Goal: Obtain resource: Download file/media

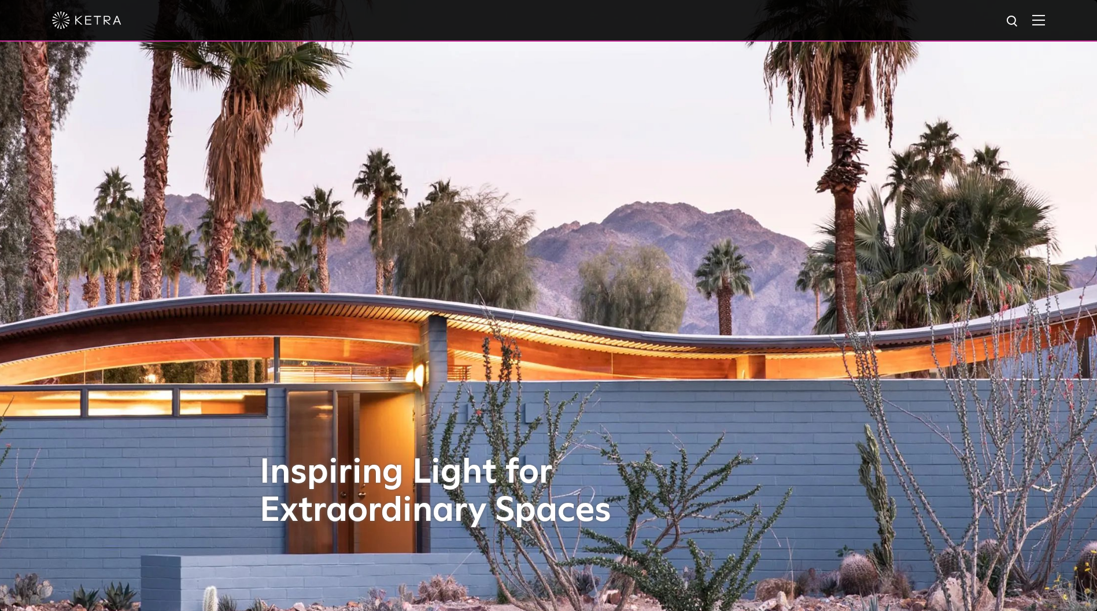
click at [1043, 18] on img at bounding box center [1038, 19] width 13 height 11
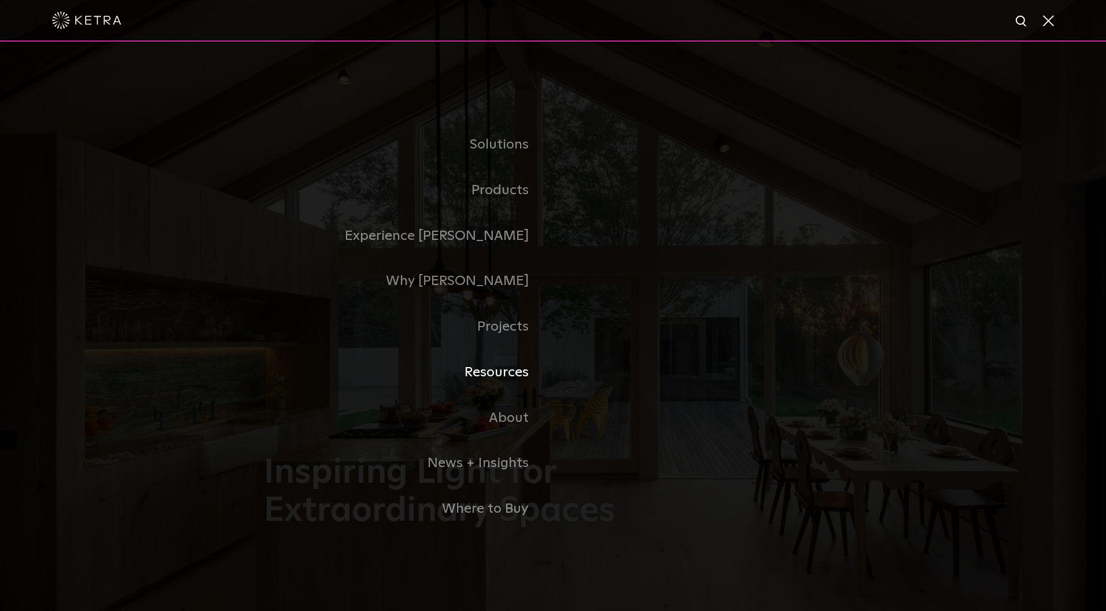
click at [512, 370] on link "Resources" at bounding box center [408, 373] width 289 height 46
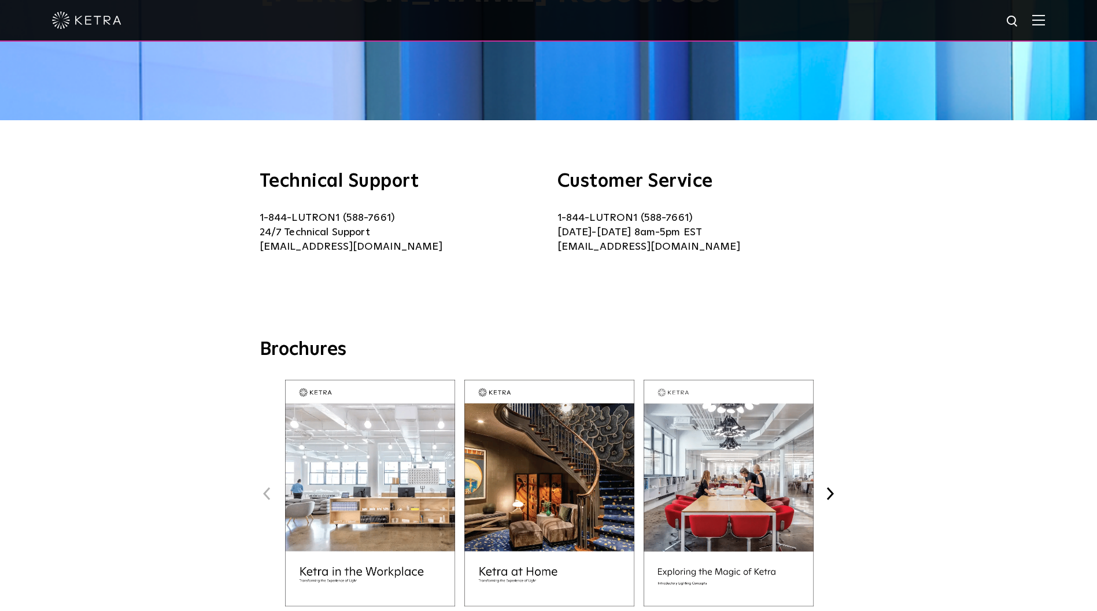
scroll to position [314, 0]
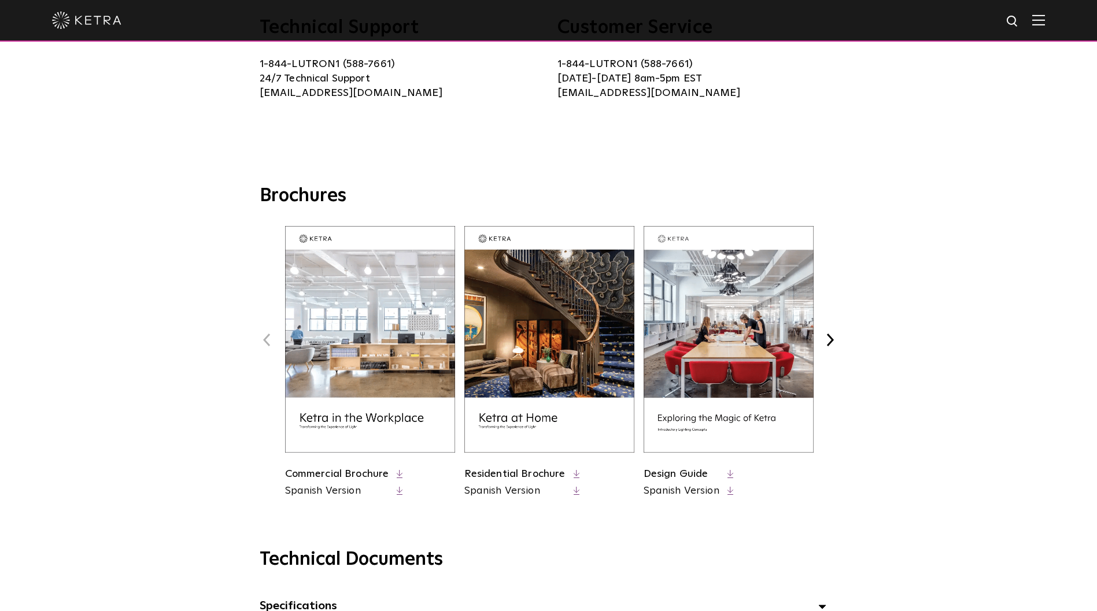
click at [504, 474] on link "Residential Brochure" at bounding box center [514, 474] width 101 height 10
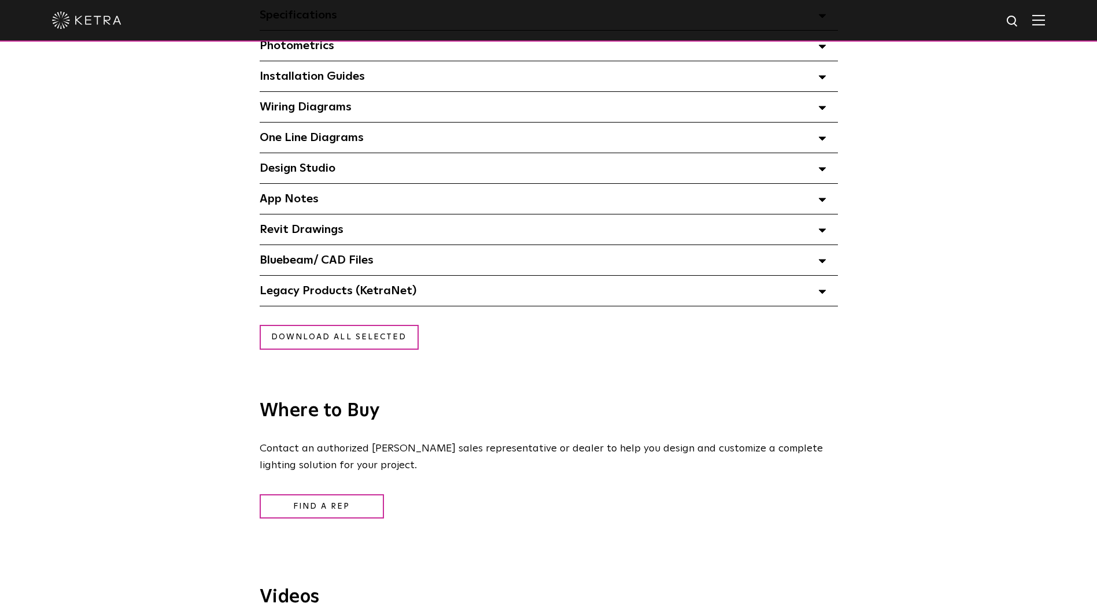
scroll to position [0, 0]
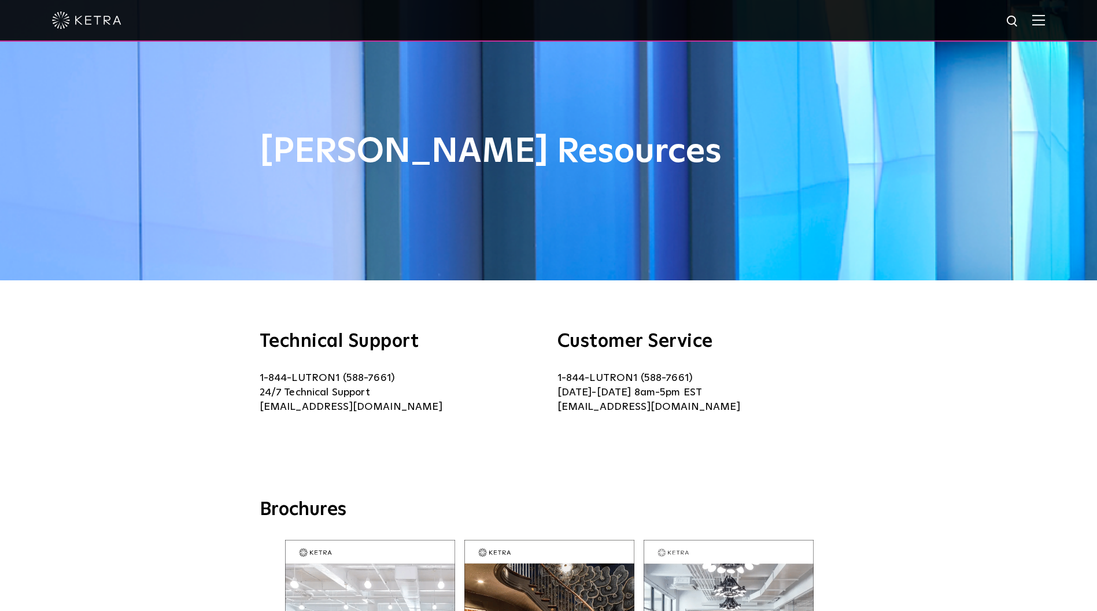
click at [71, 23] on img at bounding box center [86, 20] width 69 height 17
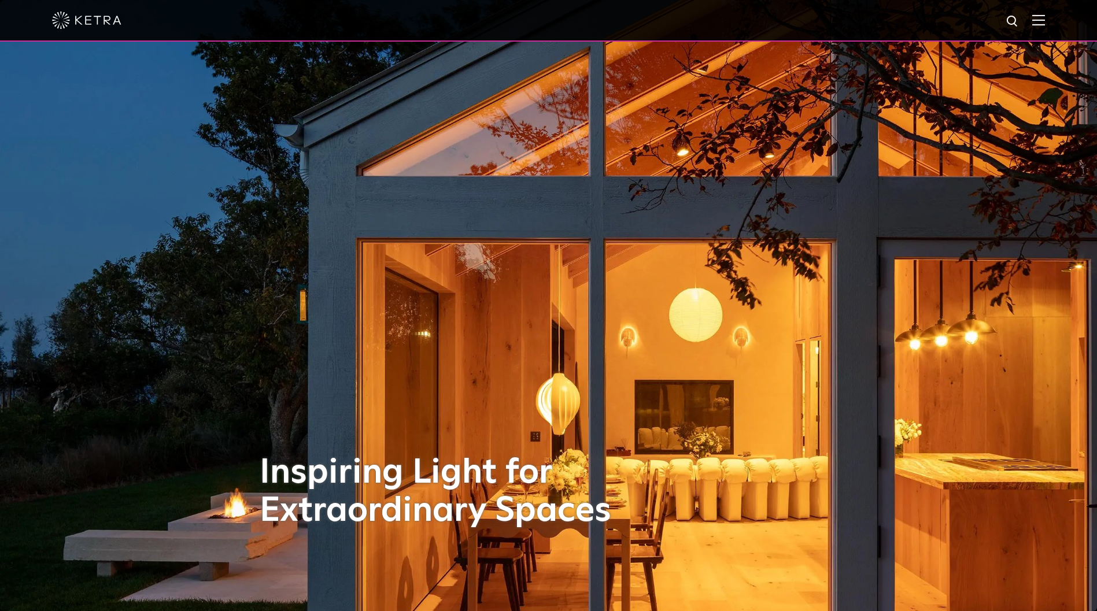
click at [68, 19] on img at bounding box center [86, 20] width 69 height 17
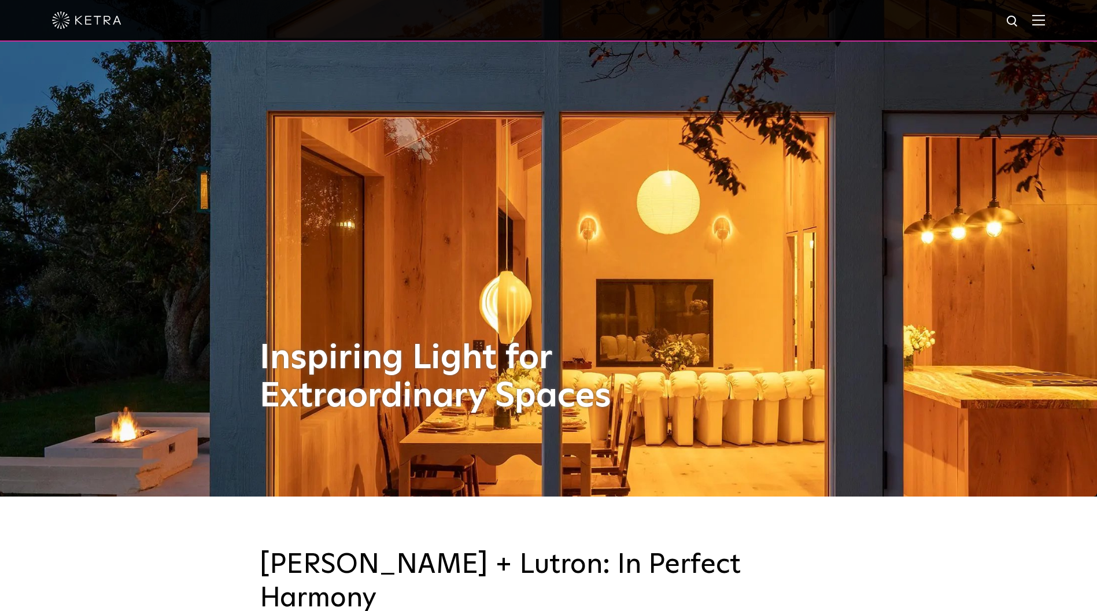
scroll to position [337, 0]
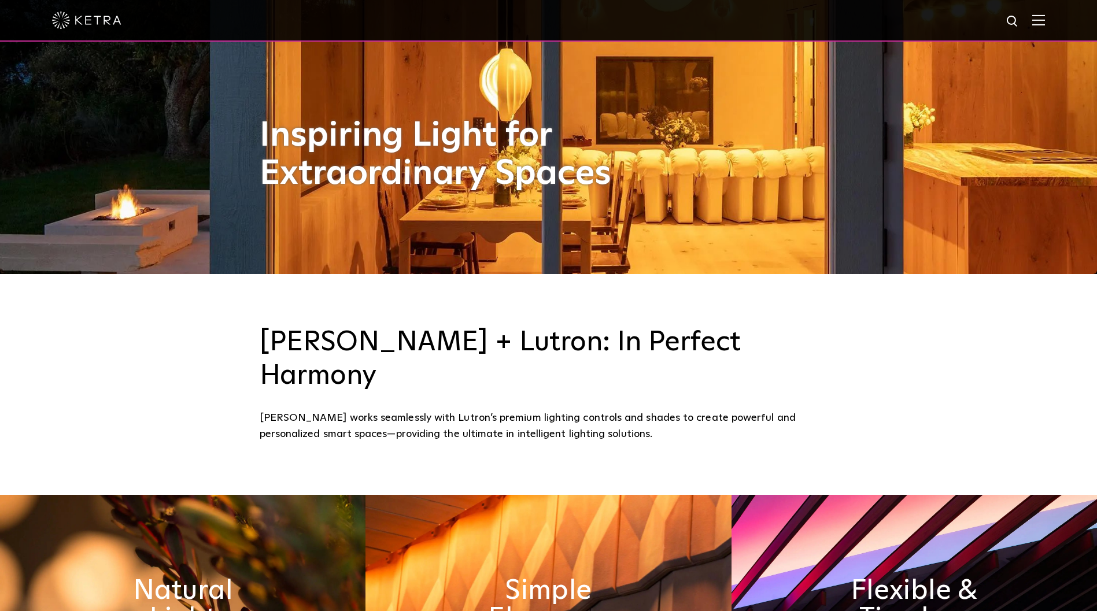
click at [1045, 14] on img at bounding box center [1038, 19] width 13 height 11
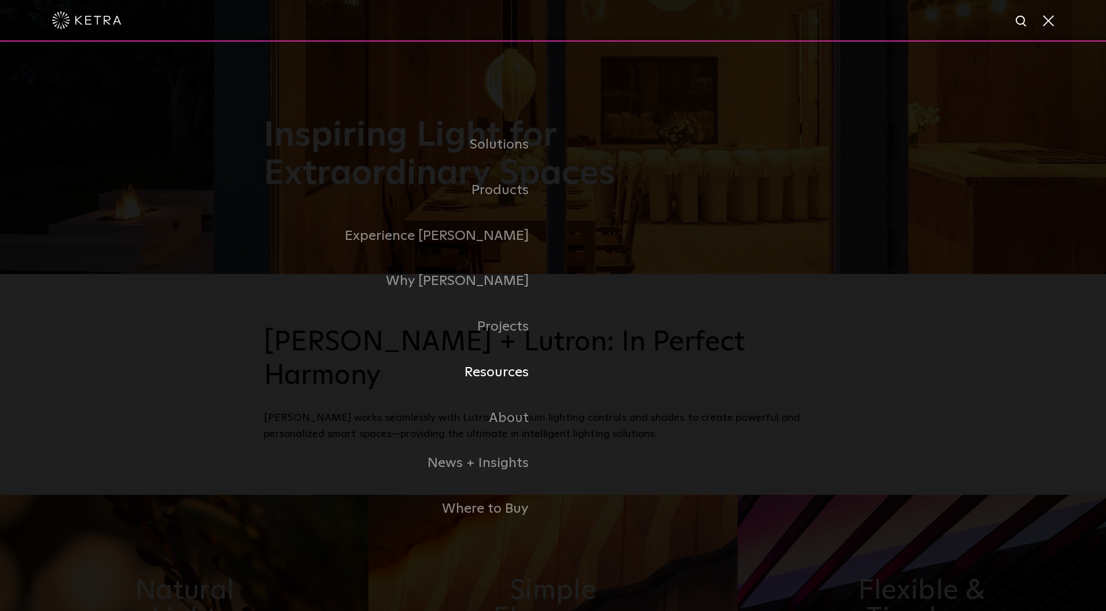
click at [499, 363] on link "Resources" at bounding box center [408, 373] width 289 height 46
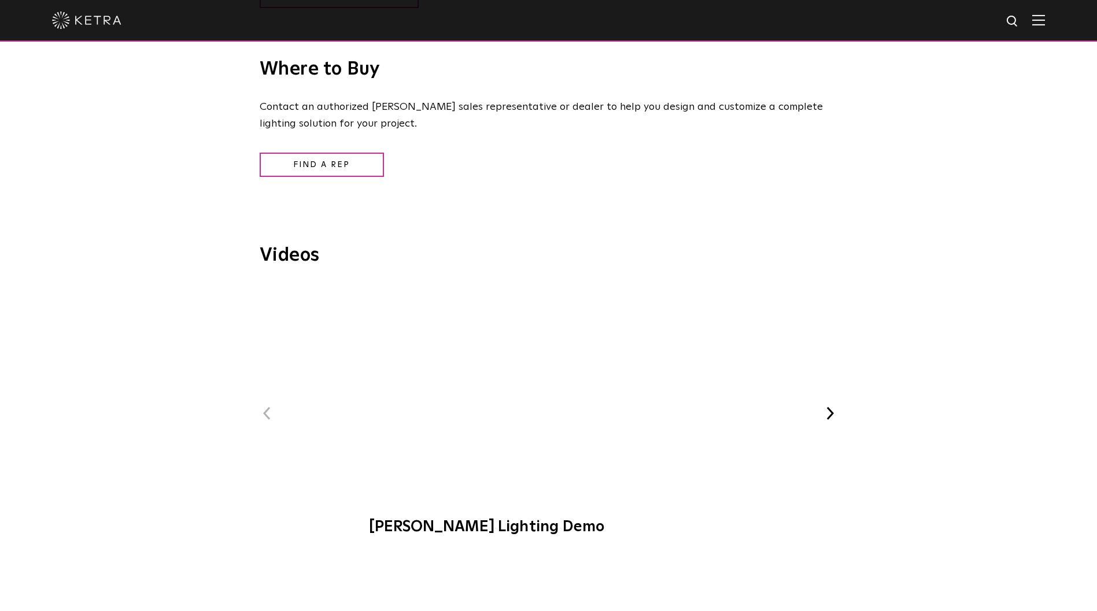
scroll to position [1364, 0]
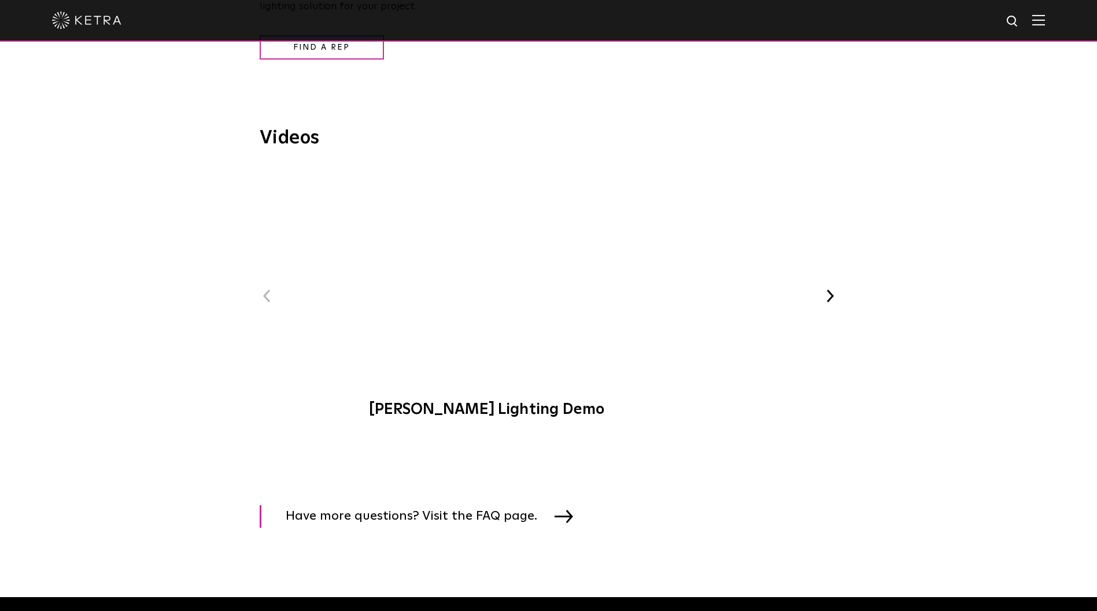
click at [829, 289] on button "Next" at bounding box center [830, 296] width 15 height 15
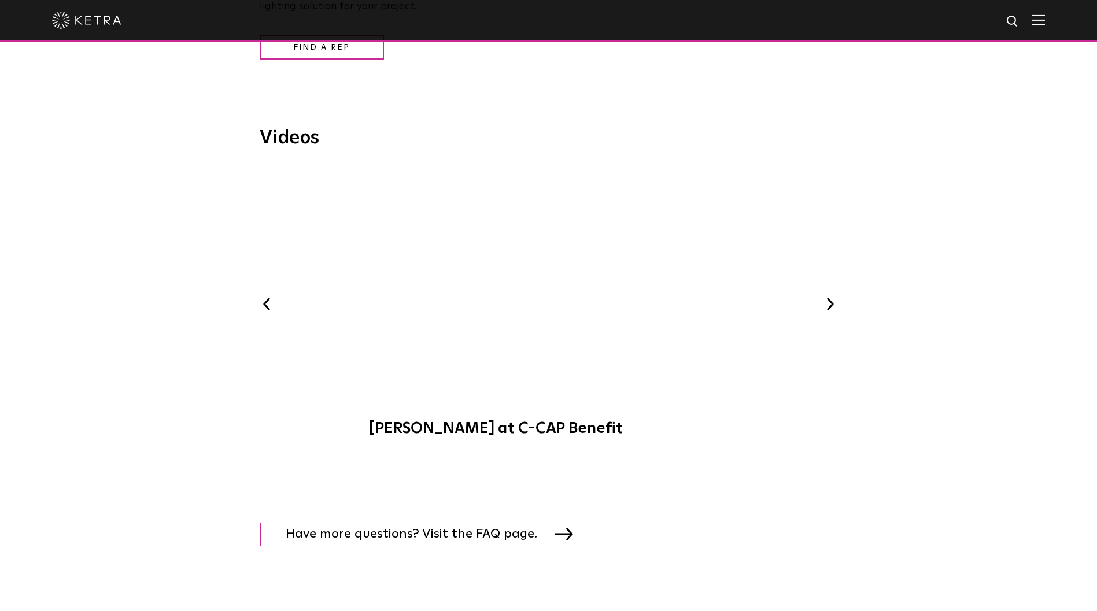
click at [829, 289] on div "Previous Ketra Lighting Demo Ketra at C-CAP Benefit WELL-Certified: Delos HQ Ke…" at bounding box center [549, 308] width 578 height 280
click at [831, 295] on div "Previous Ketra Lighting Demo Ketra at C-CAP Benefit WELL-Certified: Delos HQ Ke…" at bounding box center [549, 308] width 578 height 280
click at [832, 304] on button "Next" at bounding box center [830, 304] width 15 height 15
click at [832, 308] on button "Next" at bounding box center [830, 304] width 15 height 15
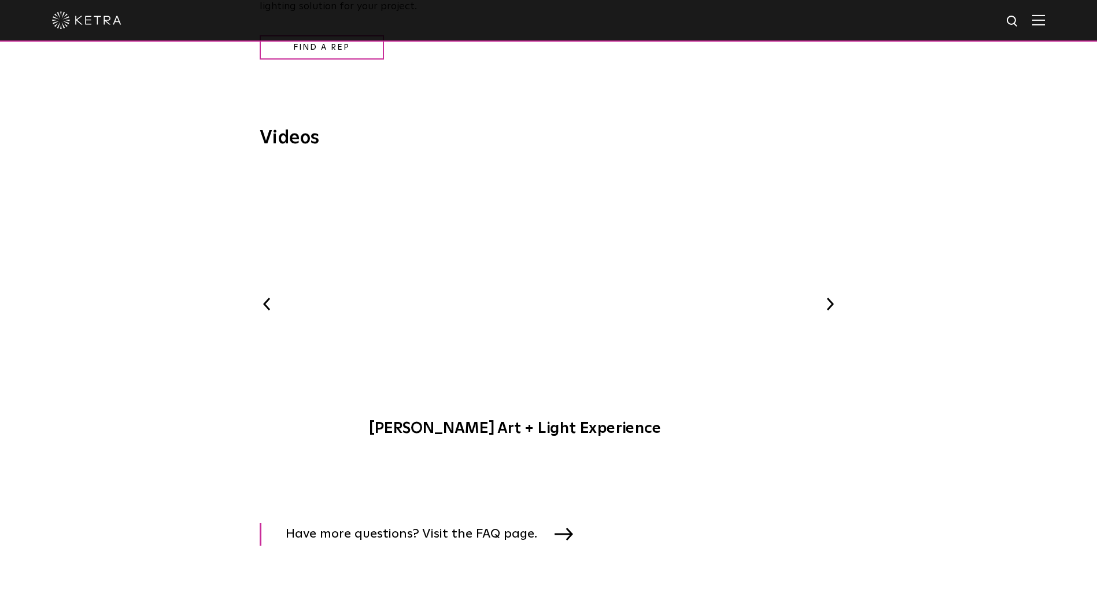
click at [832, 308] on button "Next" at bounding box center [830, 304] width 15 height 15
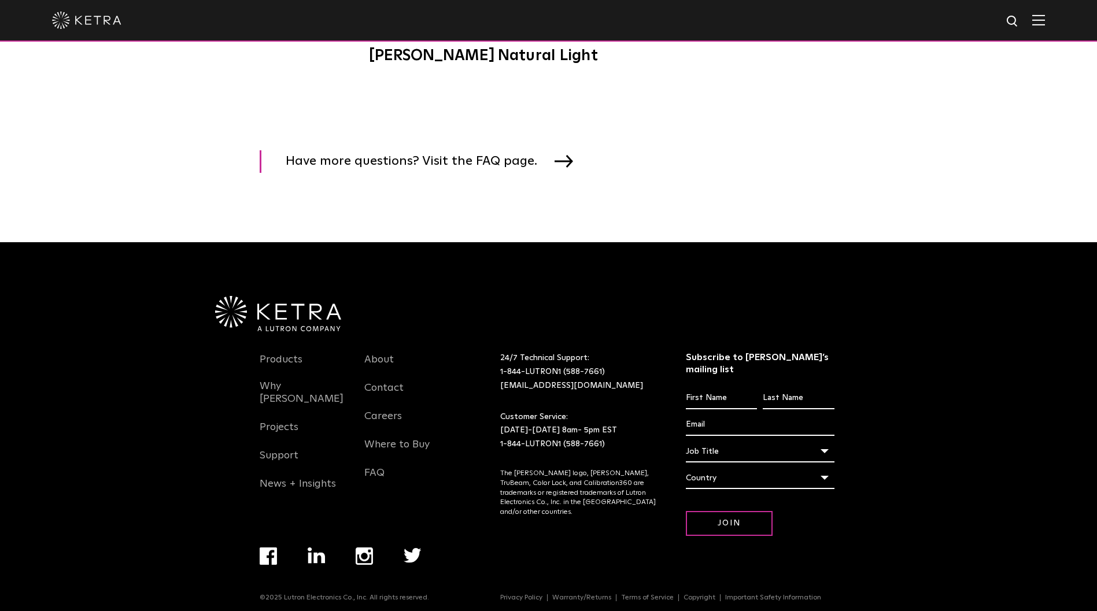
scroll to position [1738, 0]
click at [75, 16] on img at bounding box center [86, 20] width 69 height 17
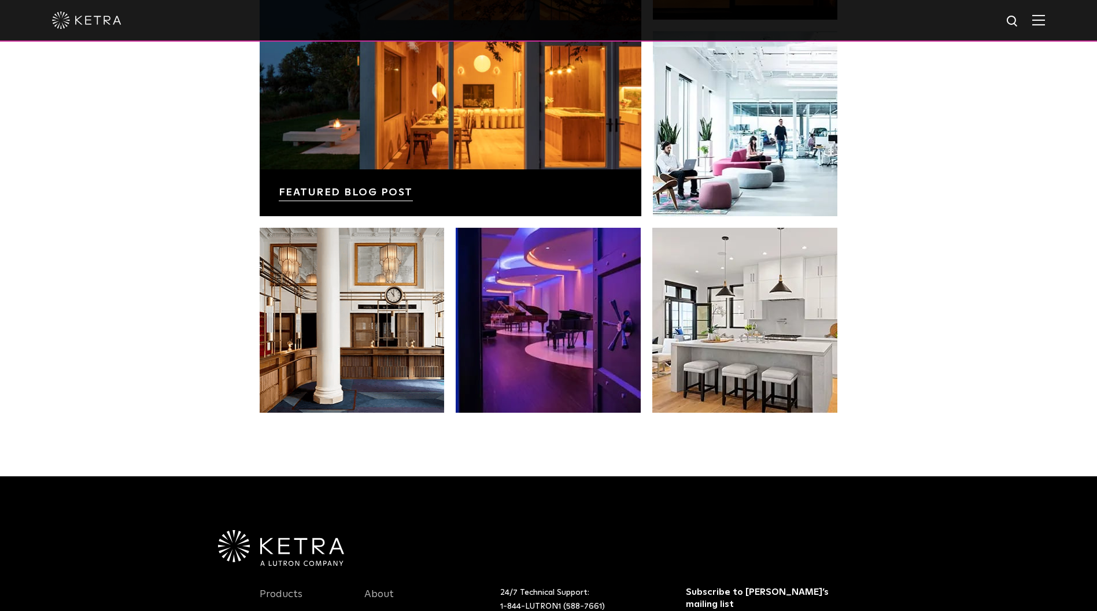
scroll to position [2399, 0]
